Goal: Navigation & Orientation: Understand site structure

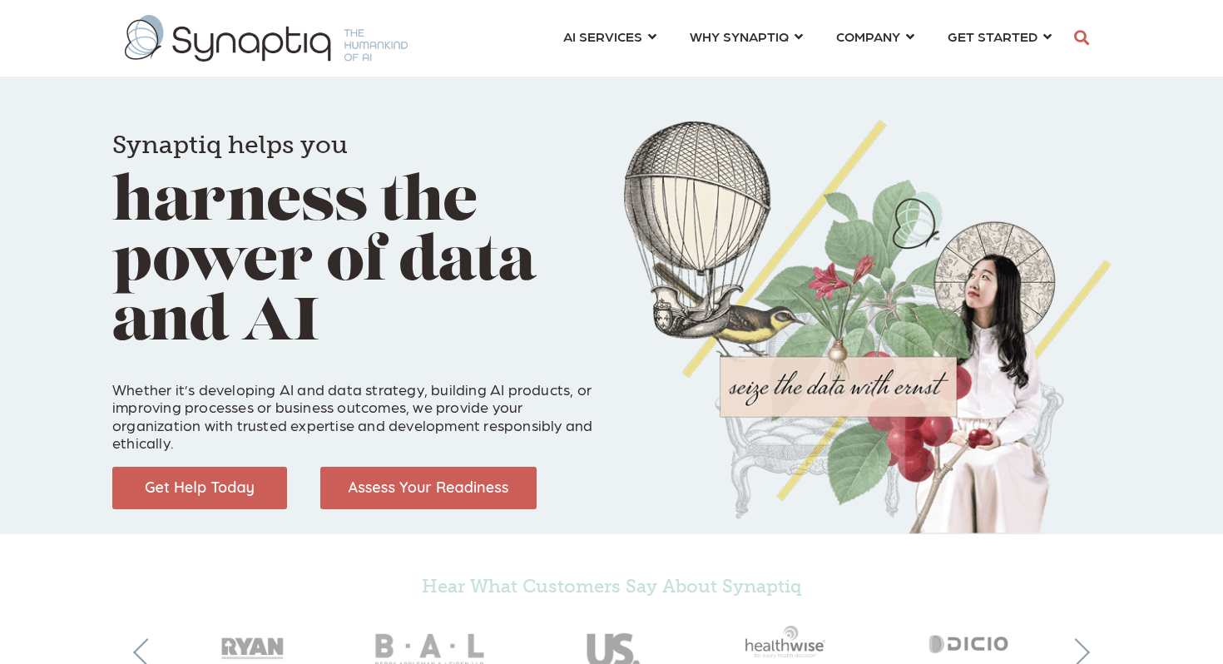
scroll to position [0, 7]
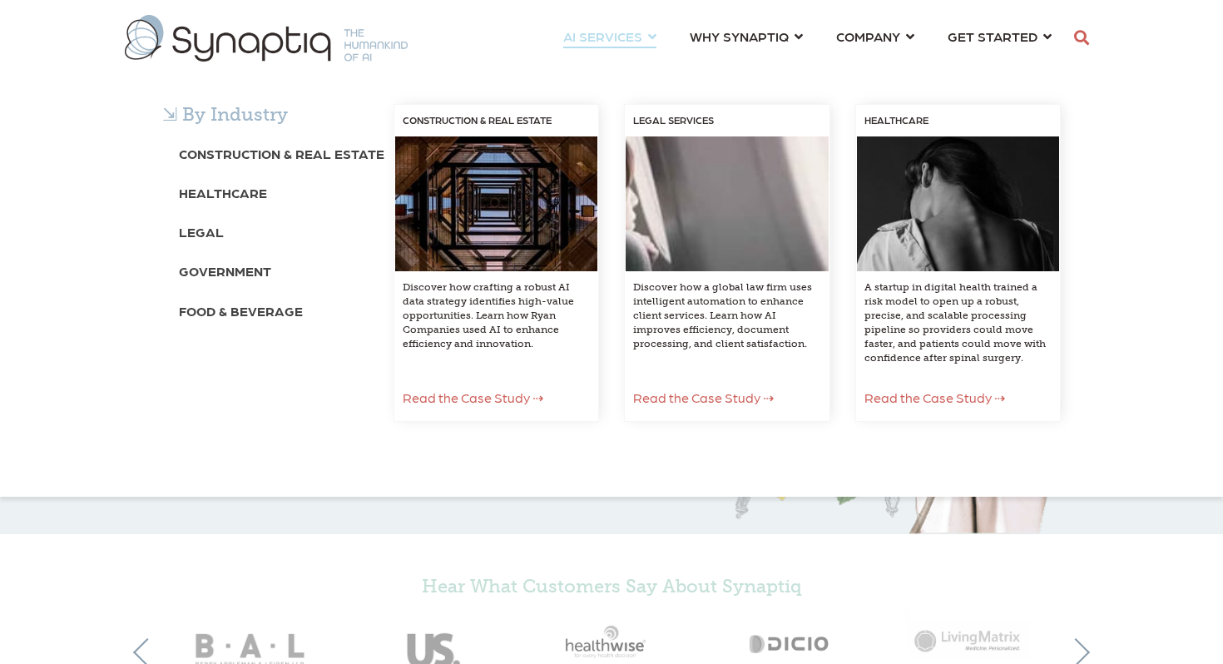
click at [907, 394] on span "Read the Case Study ⇢" at bounding box center [934, 397] width 141 height 16
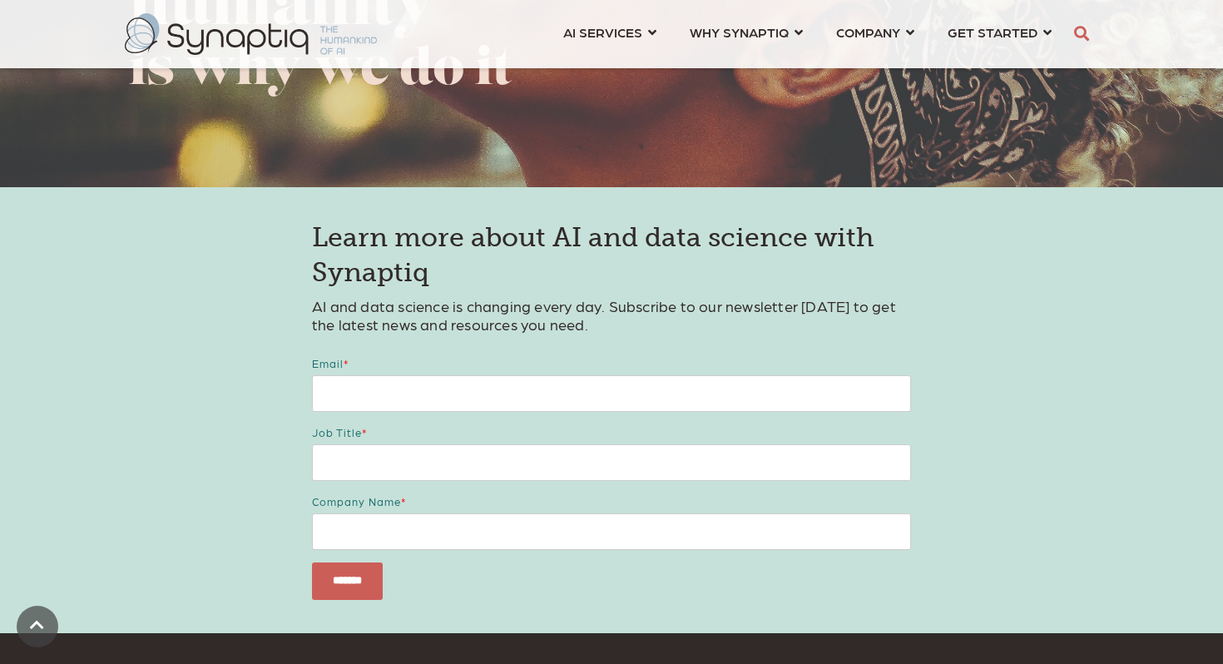
scroll to position [3090, 0]
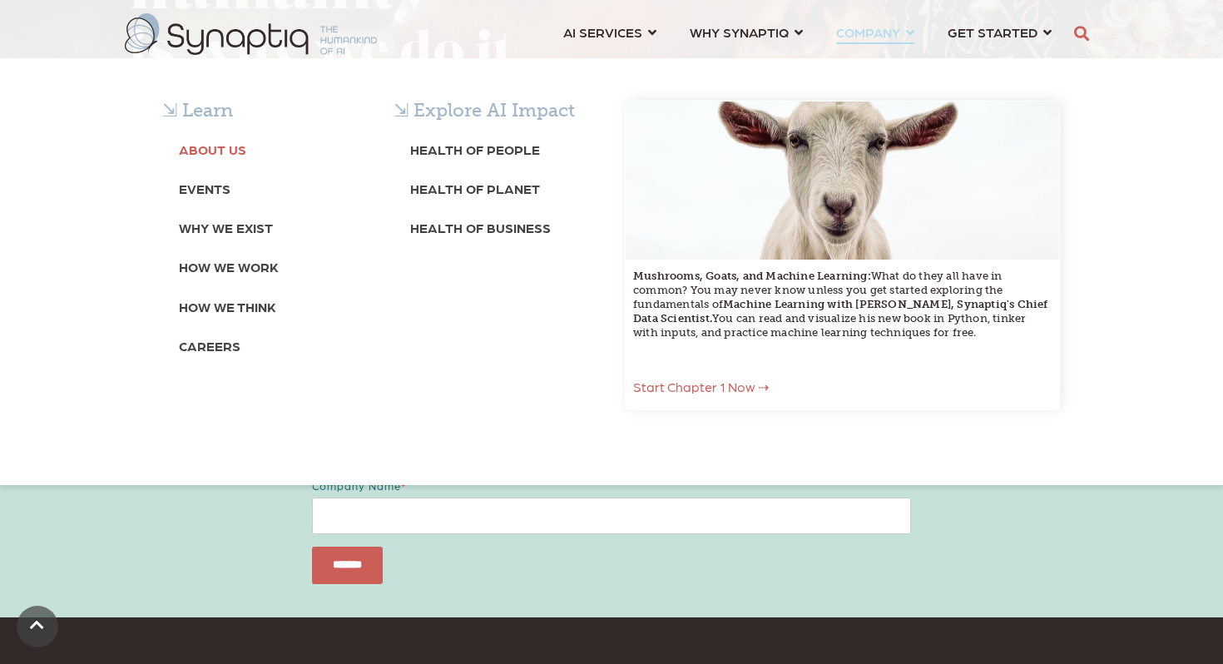
click at [222, 146] on b "About Us" at bounding box center [212, 149] width 67 height 16
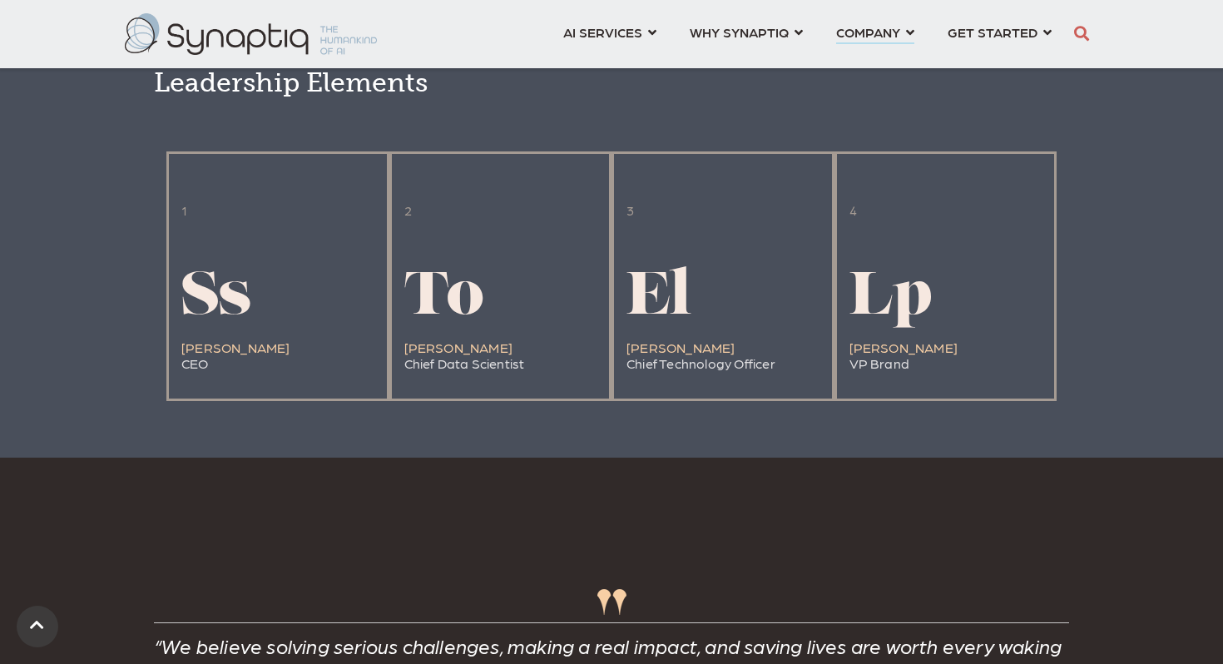
scroll to position [3543, 0]
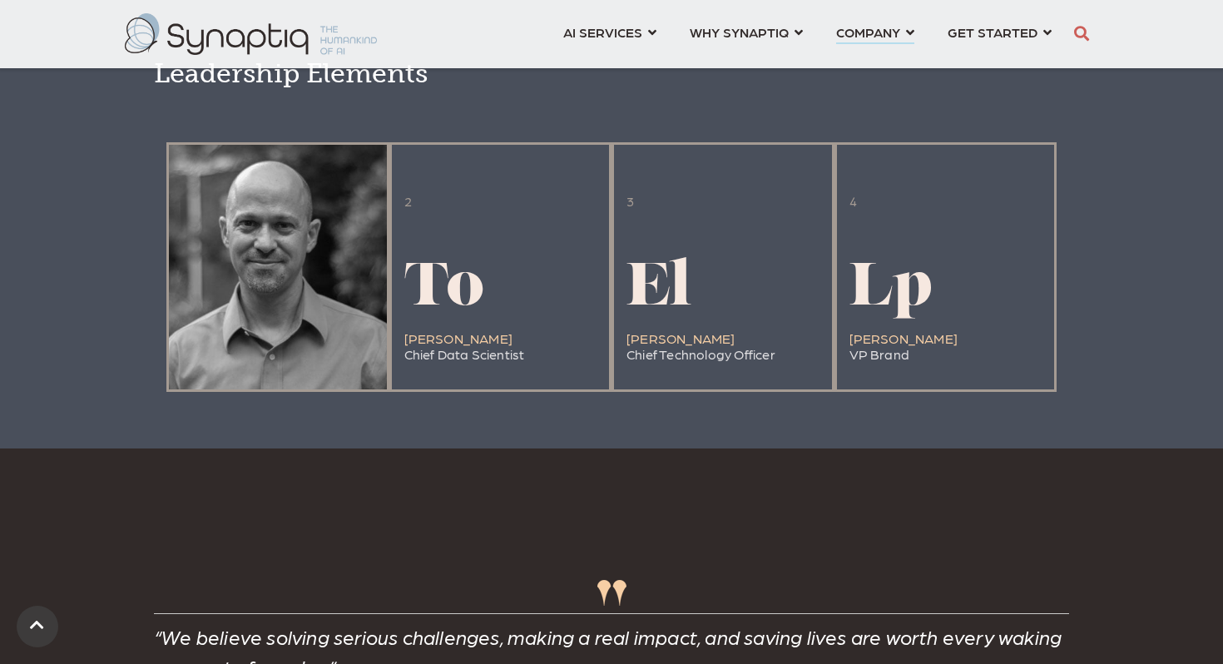
click at [235, 358] on div at bounding box center [278, 267] width 218 height 245
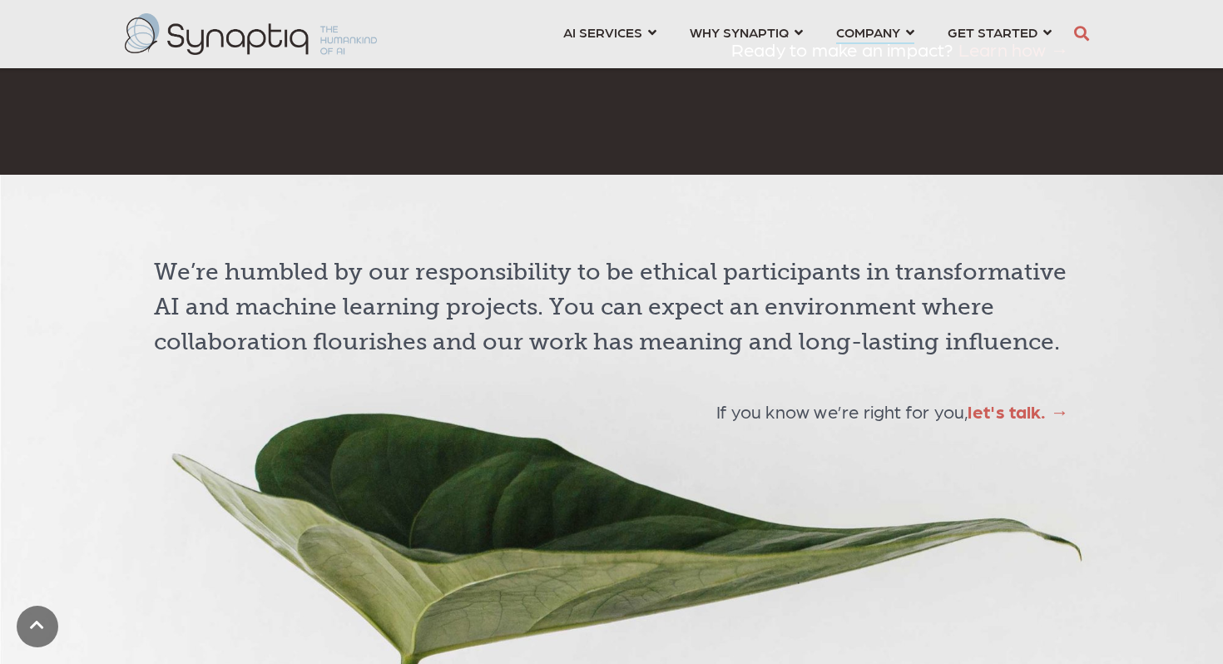
scroll to position [4208, 0]
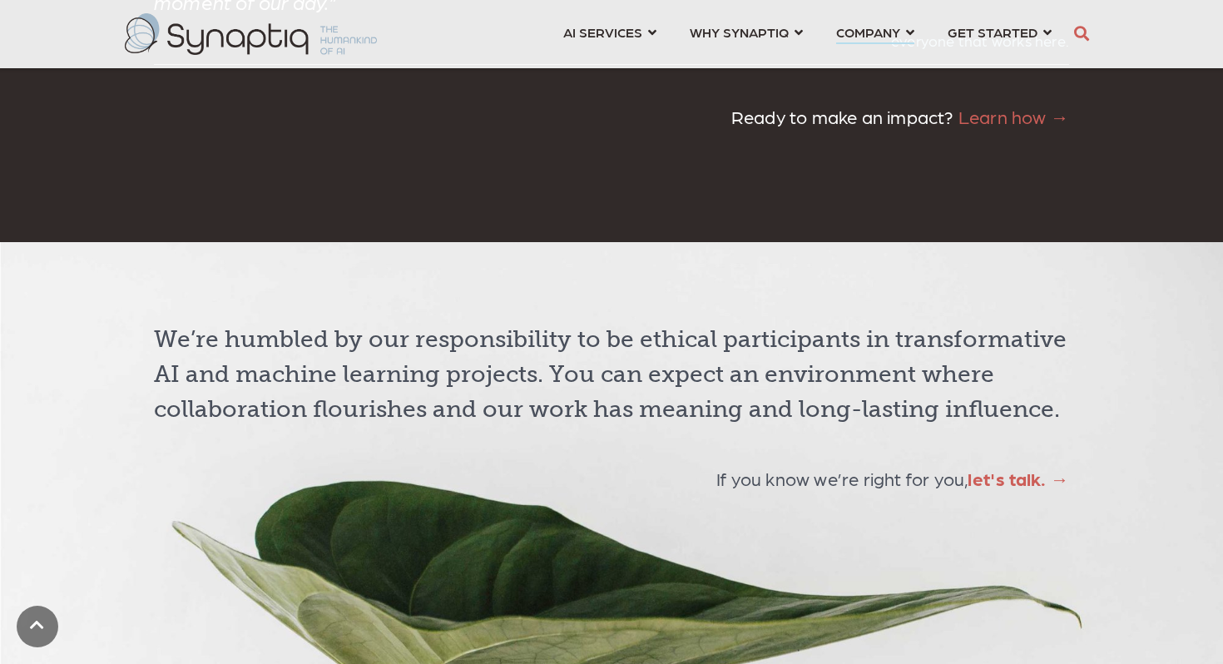
click at [1011, 127] on link "Learn how →" at bounding box center [1013, 116] width 111 height 22
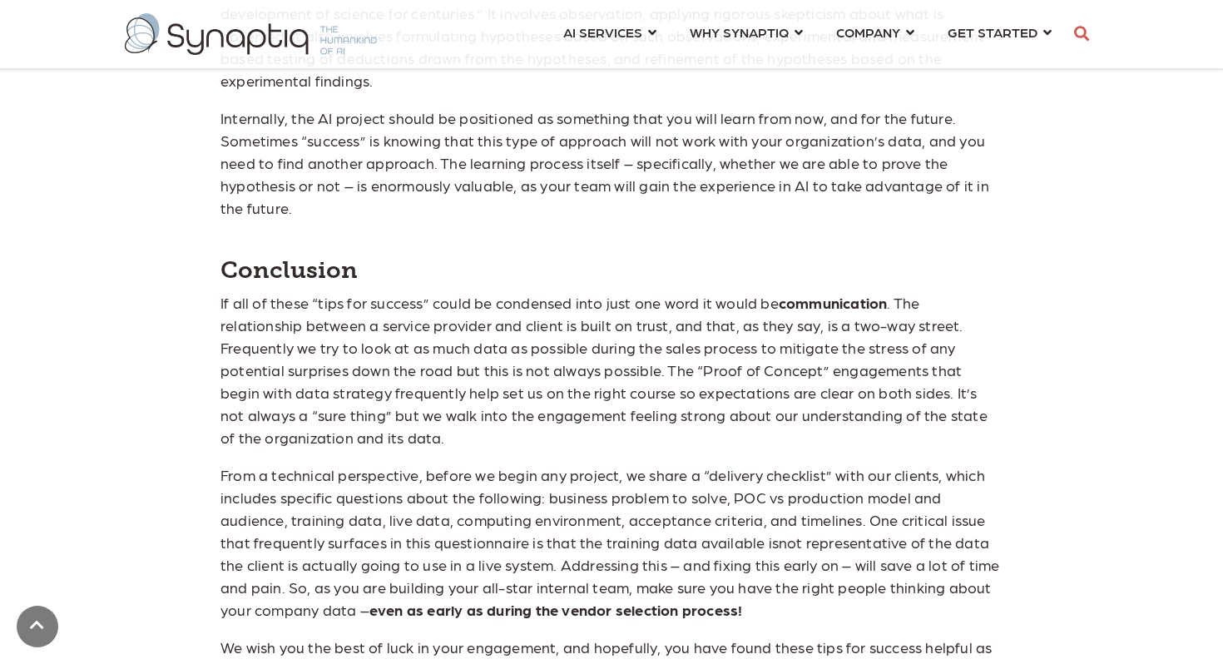
scroll to position [3462, 0]
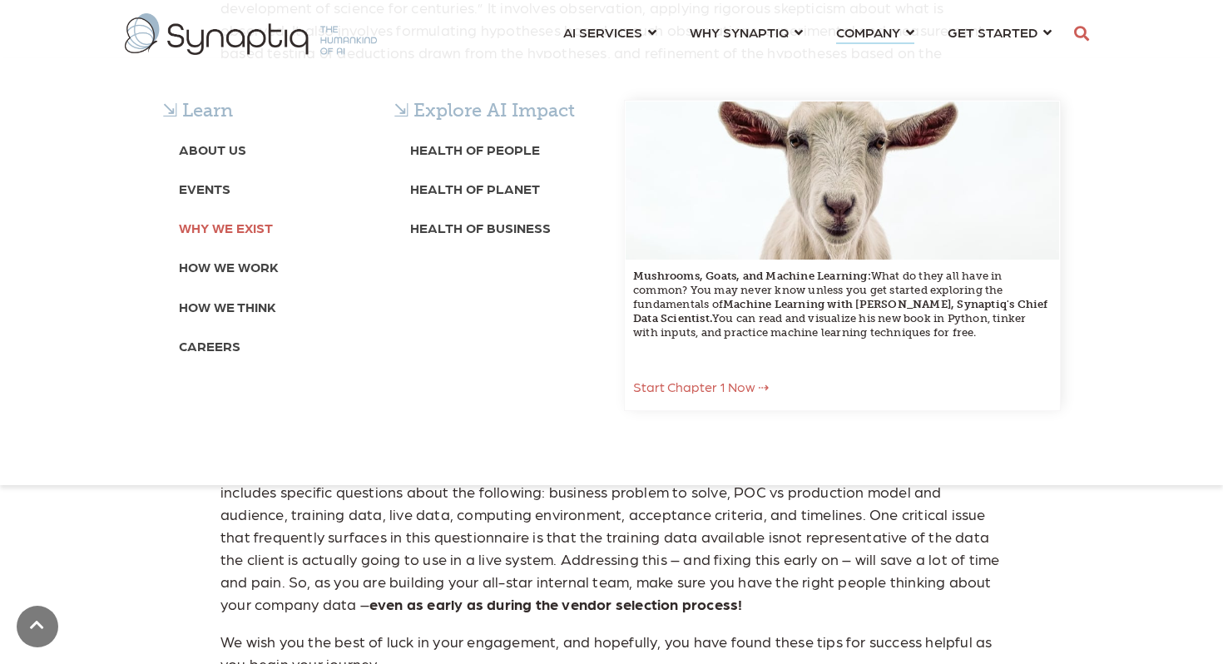
click at [223, 224] on b "Why We Exist" at bounding box center [226, 228] width 94 height 16
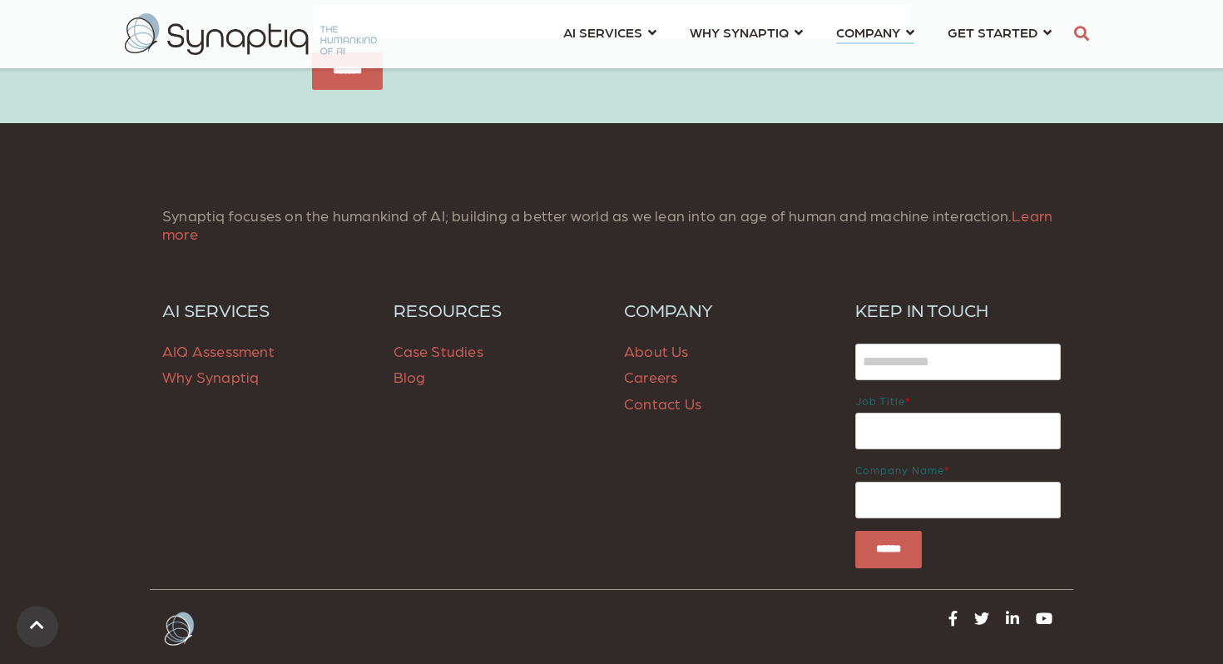
scroll to position [6348, 0]
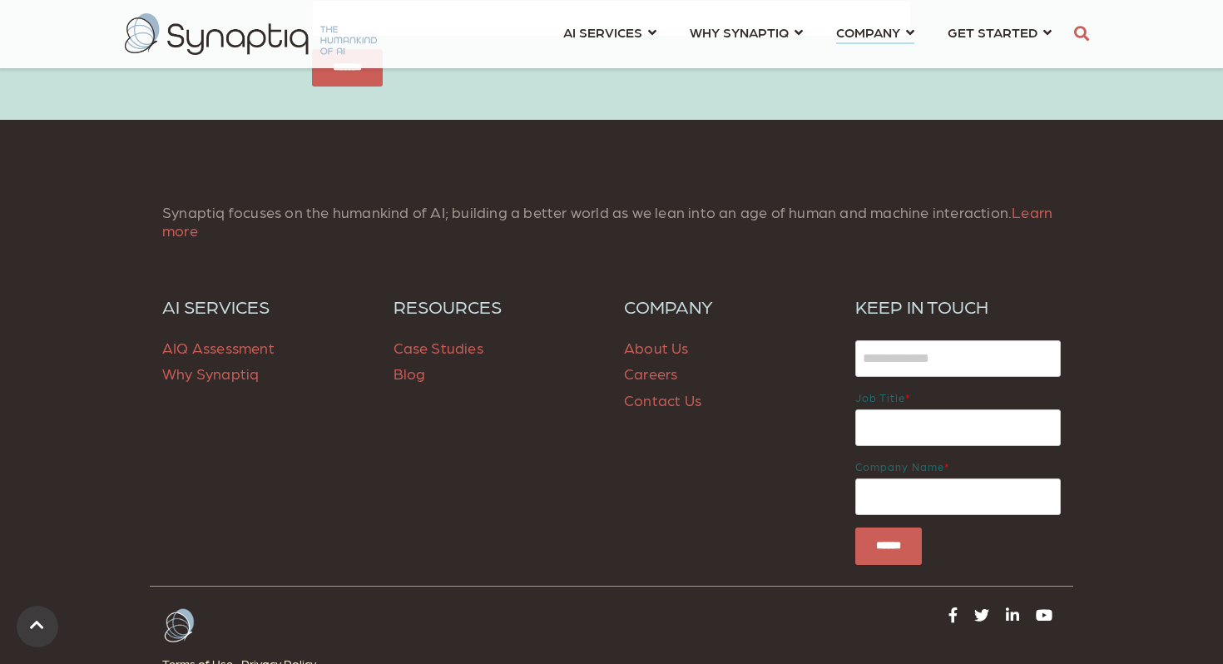
click at [643, 382] on link "Careers" at bounding box center [650, 372] width 53 height 17
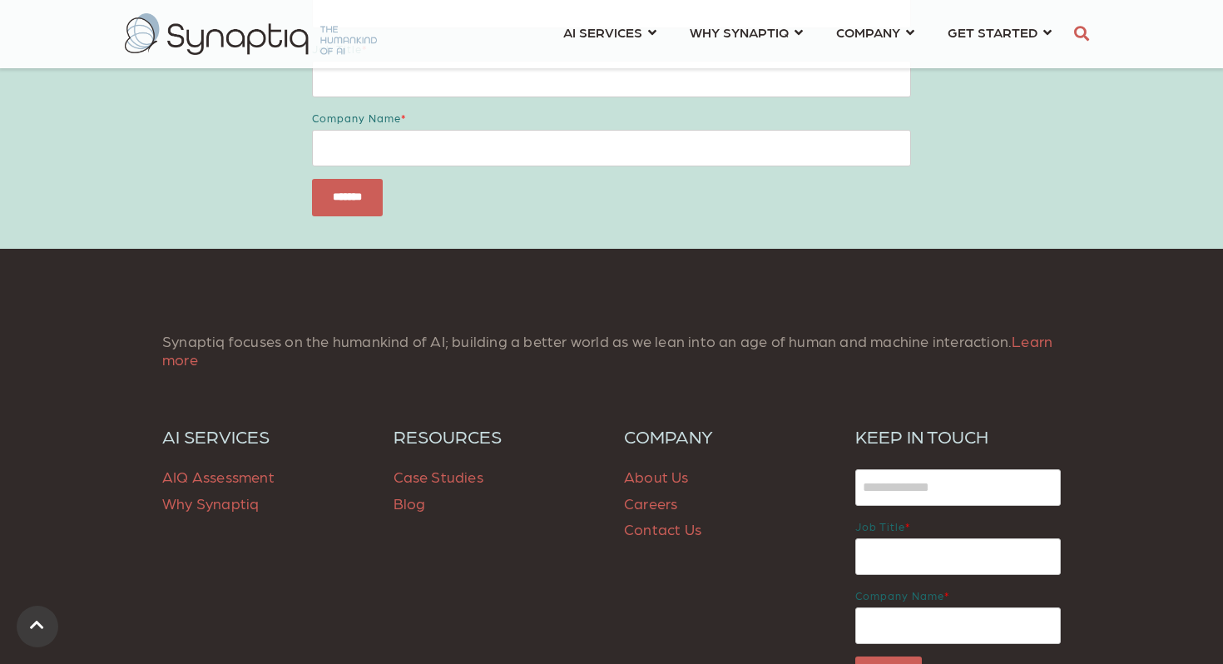
scroll to position [1122, 0]
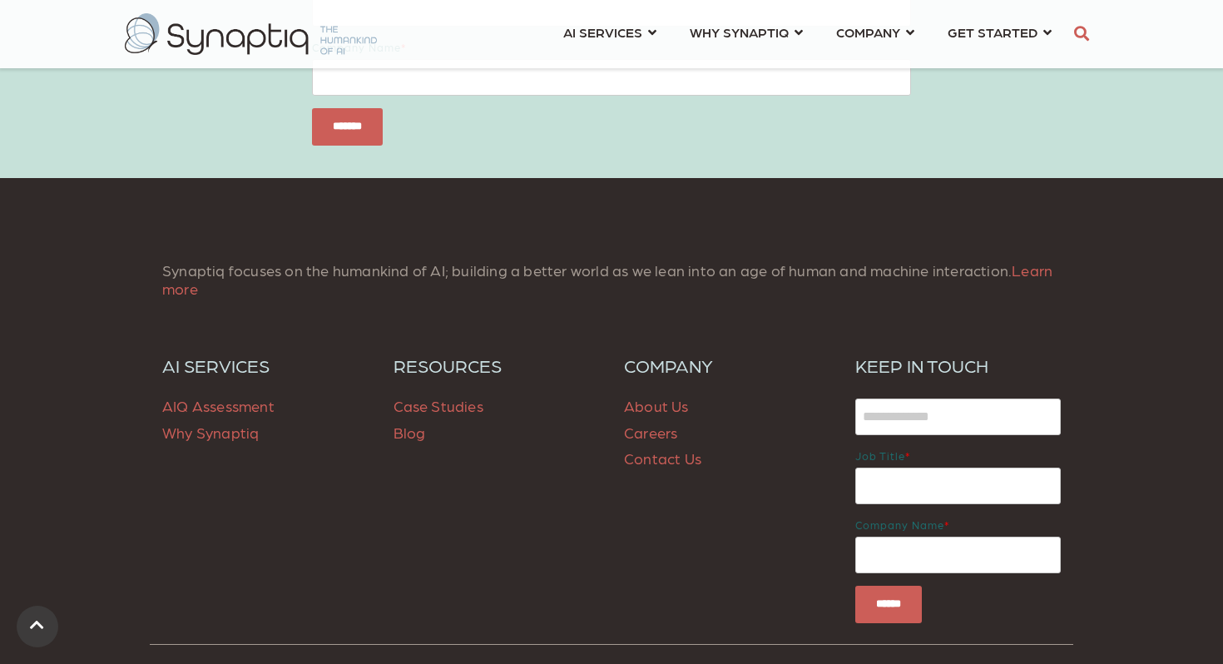
click at [403, 432] on span "Blog" at bounding box center [409, 431] width 32 height 17
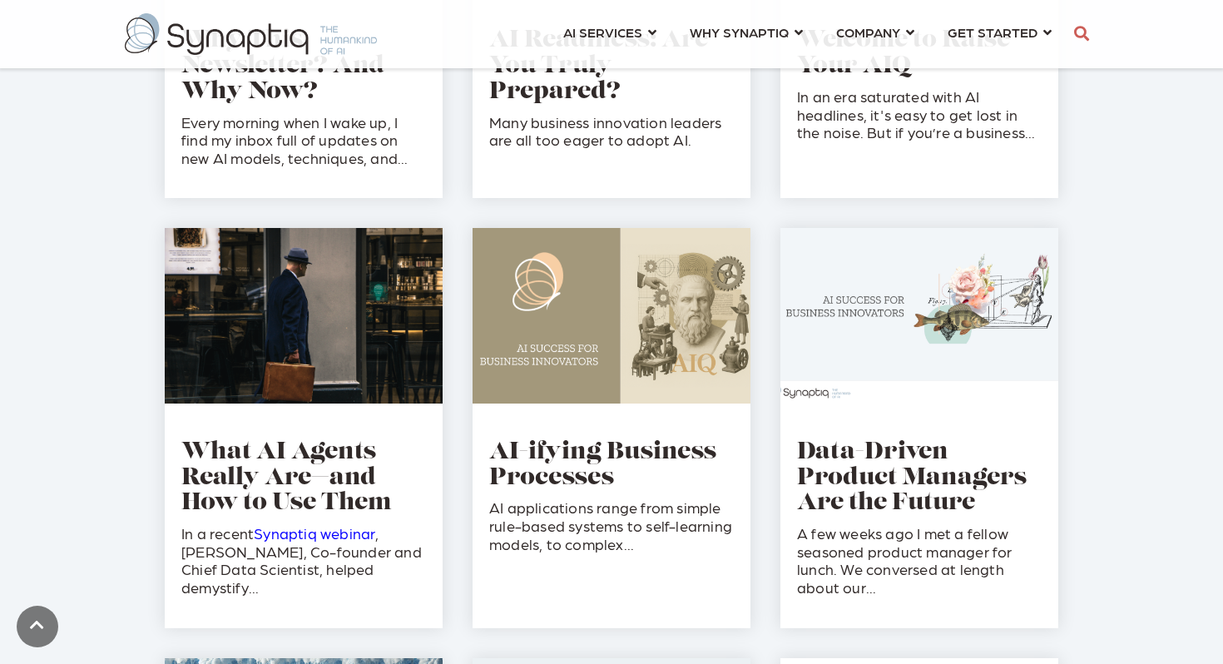
scroll to position [1312, 0]
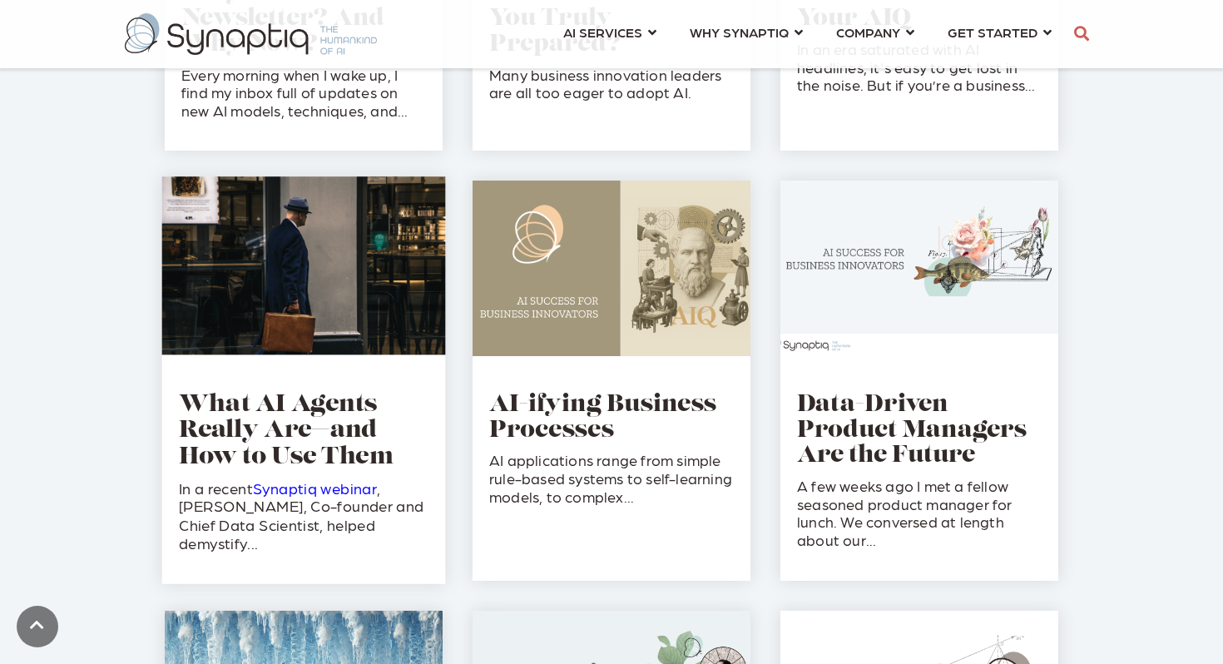
click at [356, 479] on link "Synaptiq webinar" at bounding box center [315, 487] width 124 height 17
